Goal: Find contact information: Find contact information

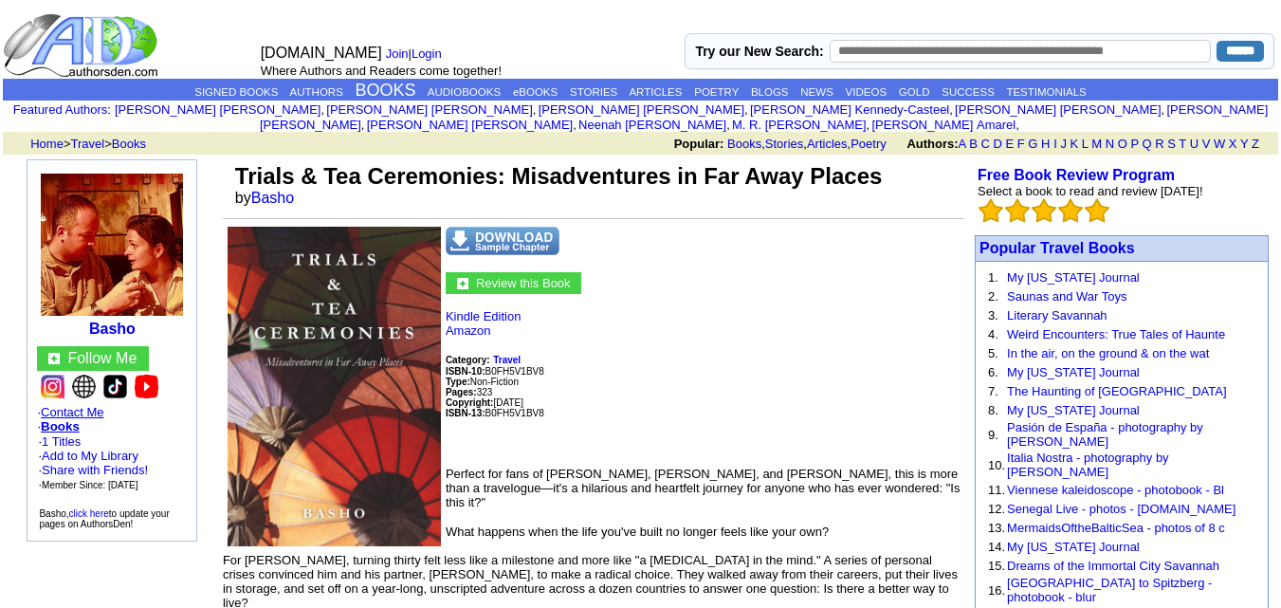
click at [86, 405] on link "Contact Me" at bounding box center [72, 412] width 63 height 14
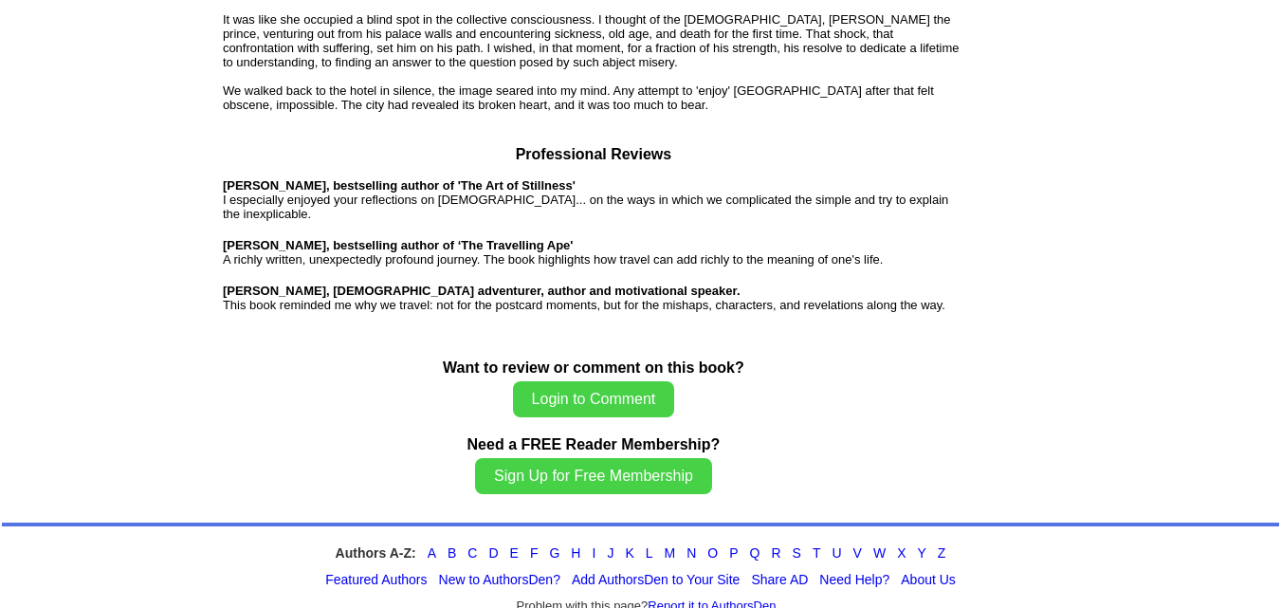
scroll to position [1465, 0]
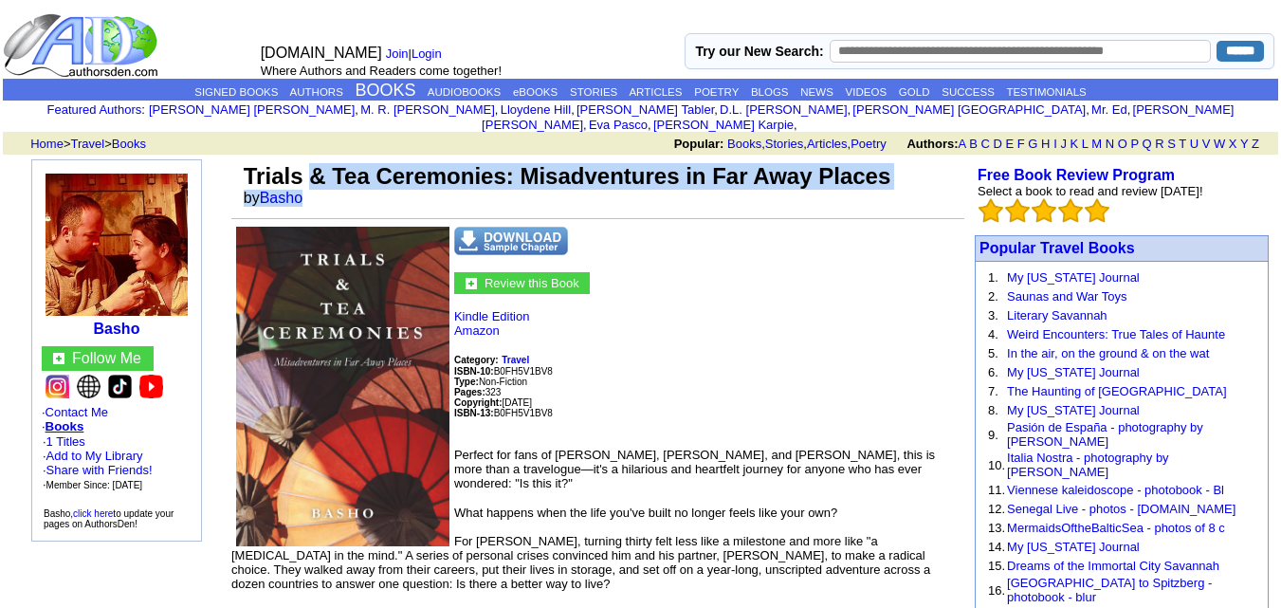
scroll to position [1465, 0]
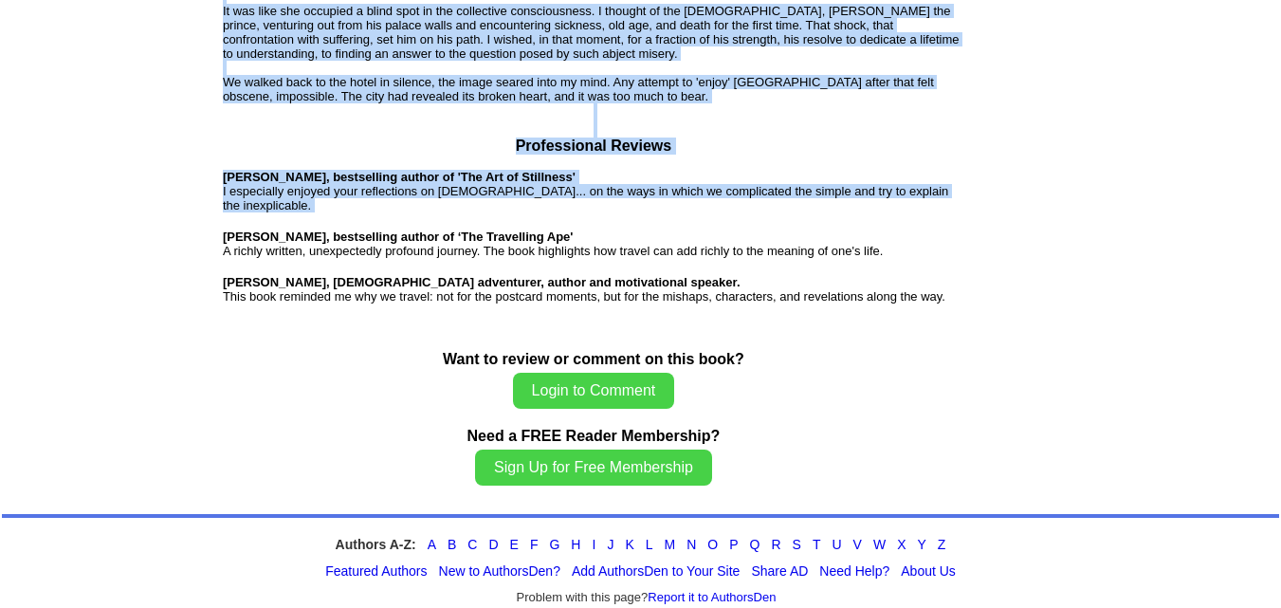
drag, startPoint x: 312, startPoint y: 174, endPoint x: 303, endPoint y: 184, distance: 13.5
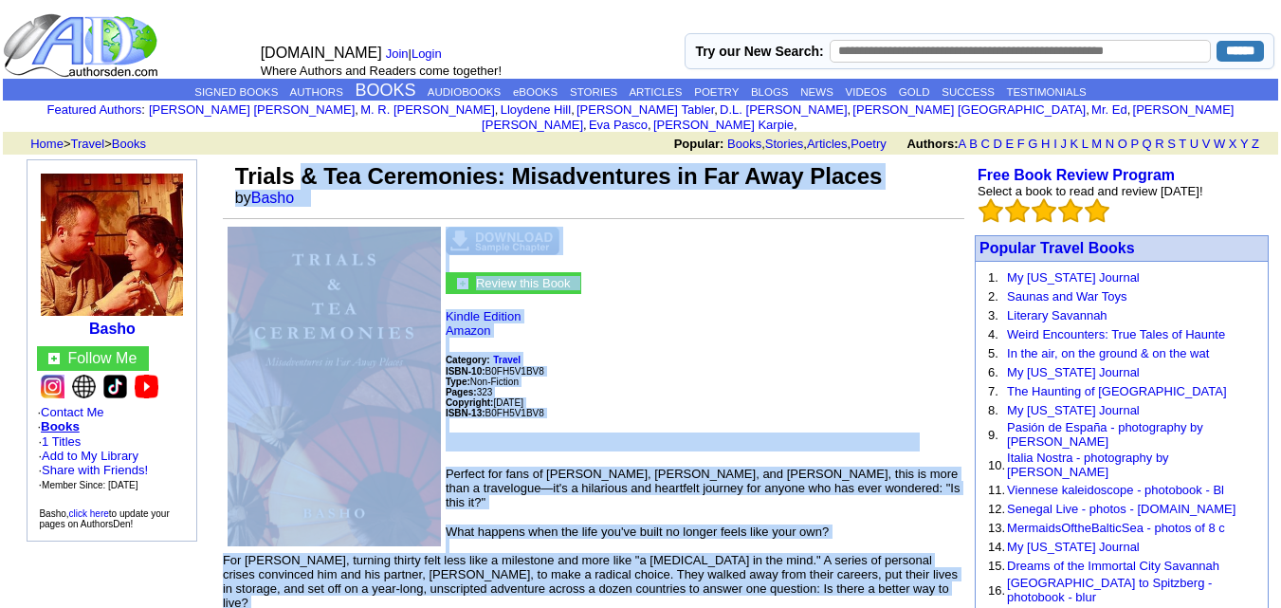
click at [394, 184] on td "Trials & Tea Ceremonies: Misadventures in Far Away Places by Basho" at bounding box center [597, 184] width 733 height 51
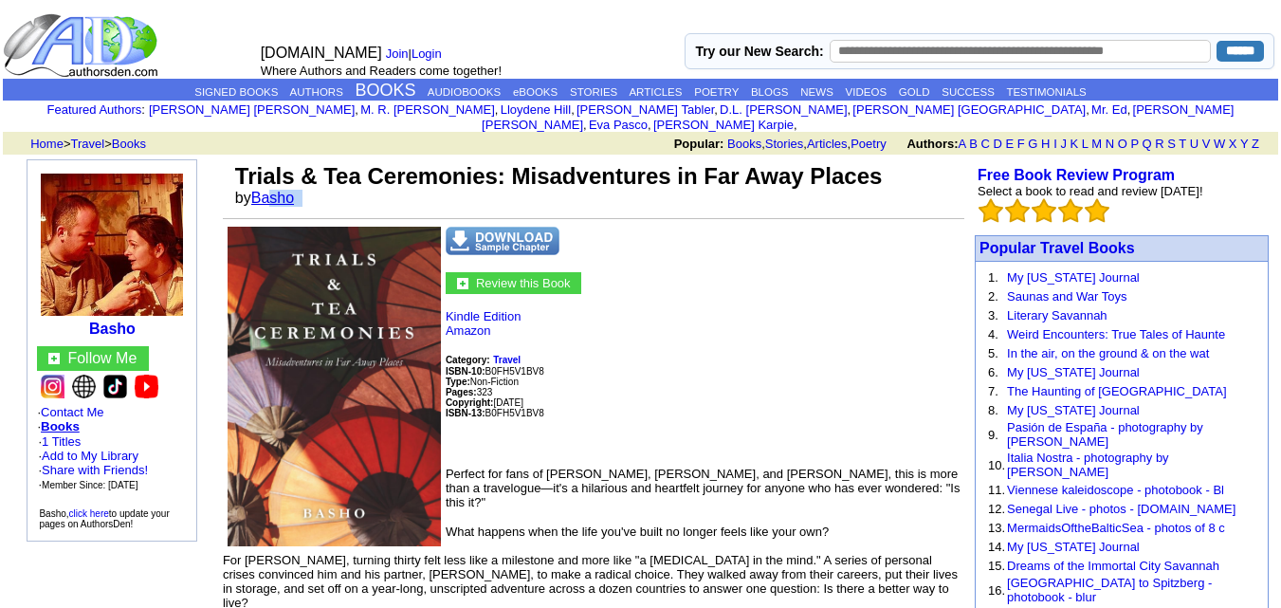
drag, startPoint x: 311, startPoint y: 183, endPoint x: 260, endPoint y: 186, distance: 51.3
click at [260, 190] on font "by Basho" at bounding box center [271, 198] width 72 height 16
copy font "Basho"
